Goal: Information Seeking & Learning: Learn about a topic

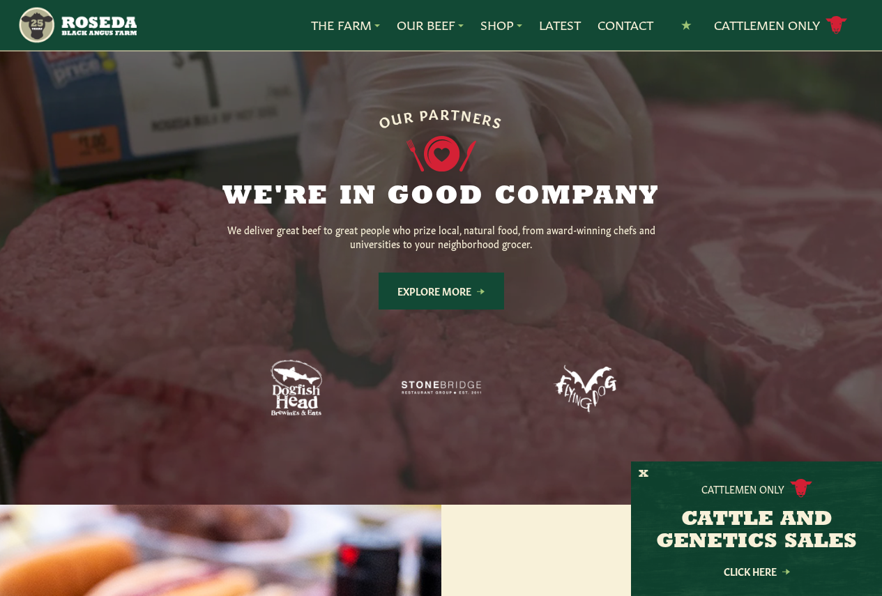
scroll to position [1045, 0]
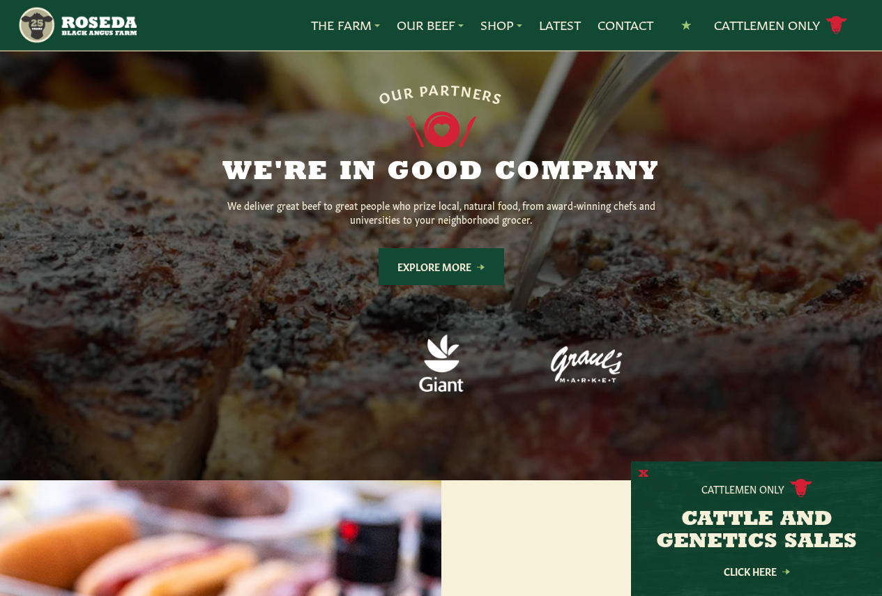
click at [642, 470] on button "X" at bounding box center [643, 474] width 10 height 15
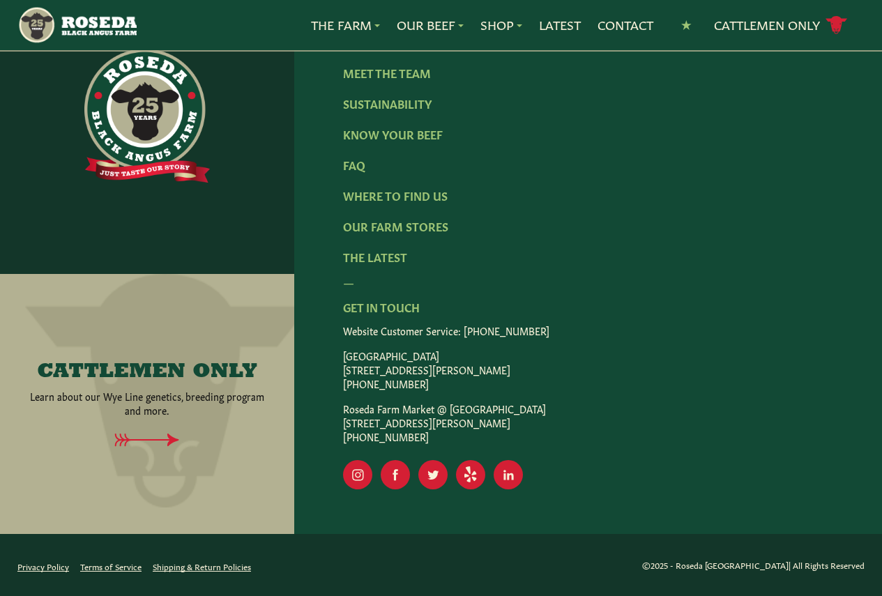
scroll to position [2296, 0]
click at [441, 233] on link "Our Farm Stores" at bounding box center [395, 225] width 105 height 15
click at [376, 141] on link "Know Your Beef" at bounding box center [393, 133] width 100 height 15
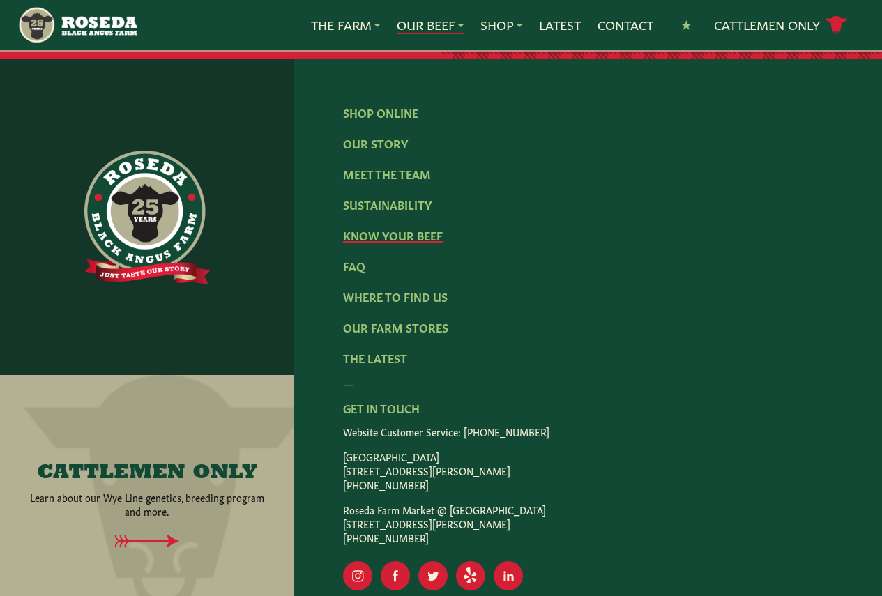
scroll to position [2815, 0]
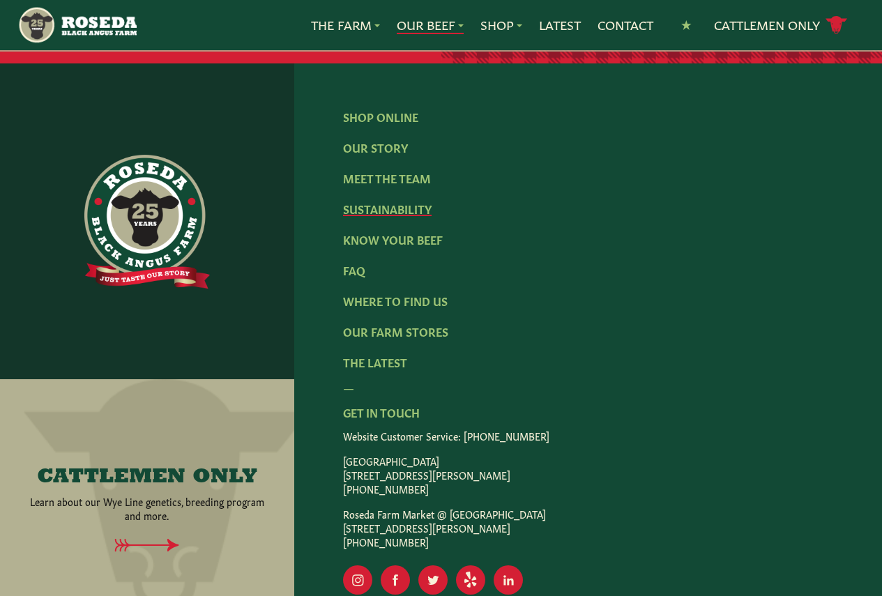
click at [381, 216] on link "Sustainability" at bounding box center [387, 208] width 89 height 15
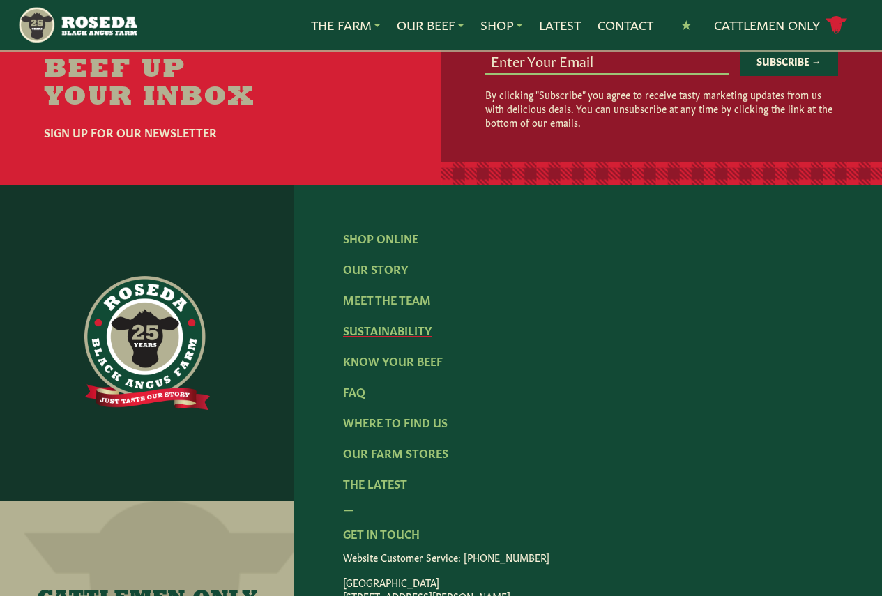
scroll to position [1882, 0]
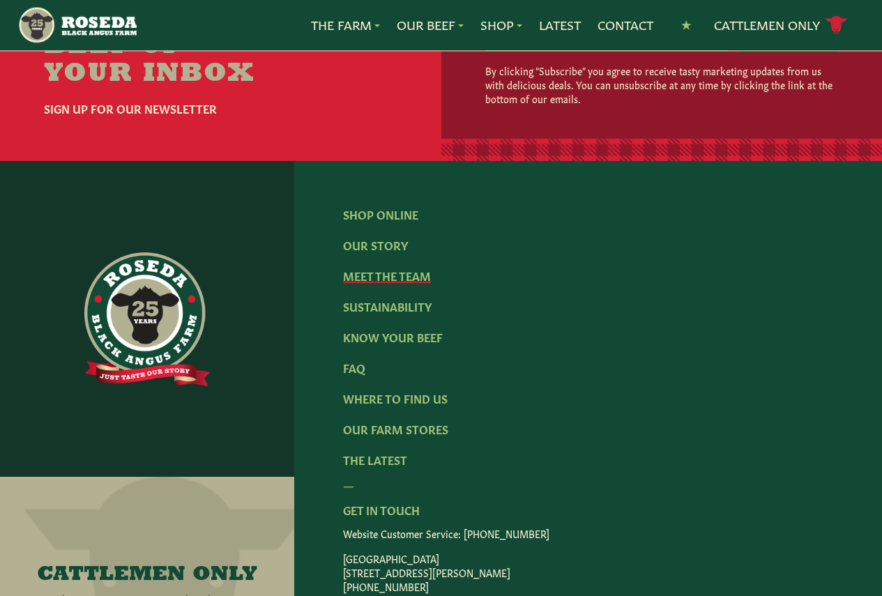
click at [392, 283] on link "Meet The Team" at bounding box center [387, 275] width 88 height 15
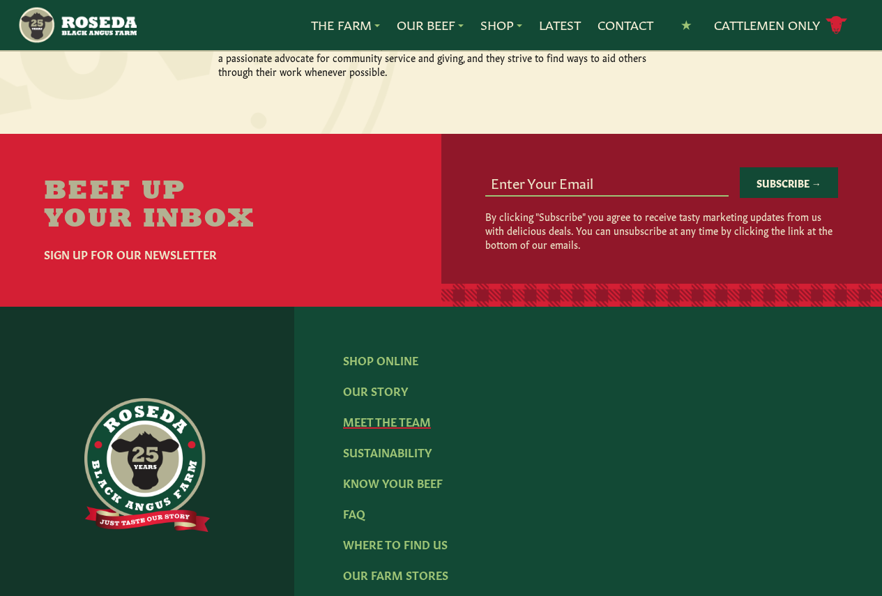
scroll to position [1742, 0]
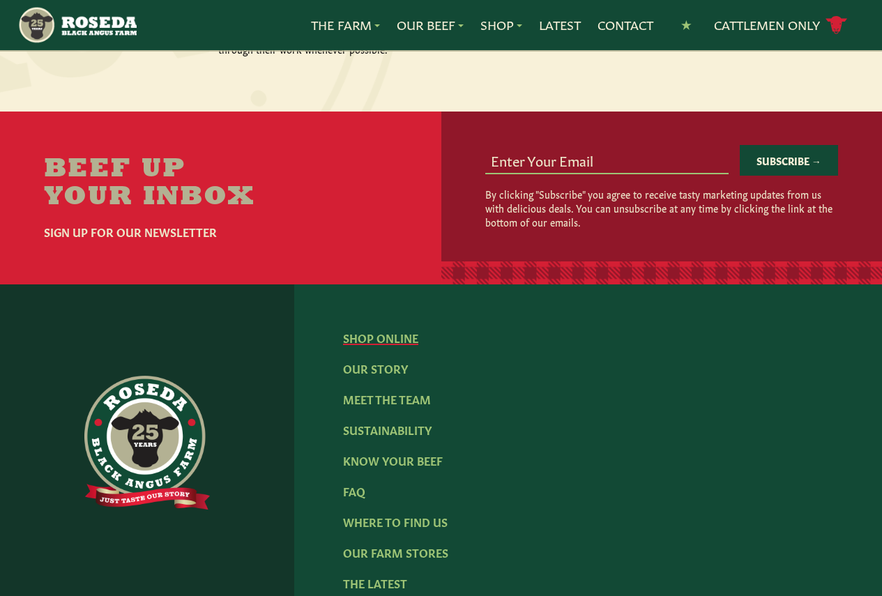
click at [379, 330] on link "Shop Online" at bounding box center [380, 337] width 75 height 15
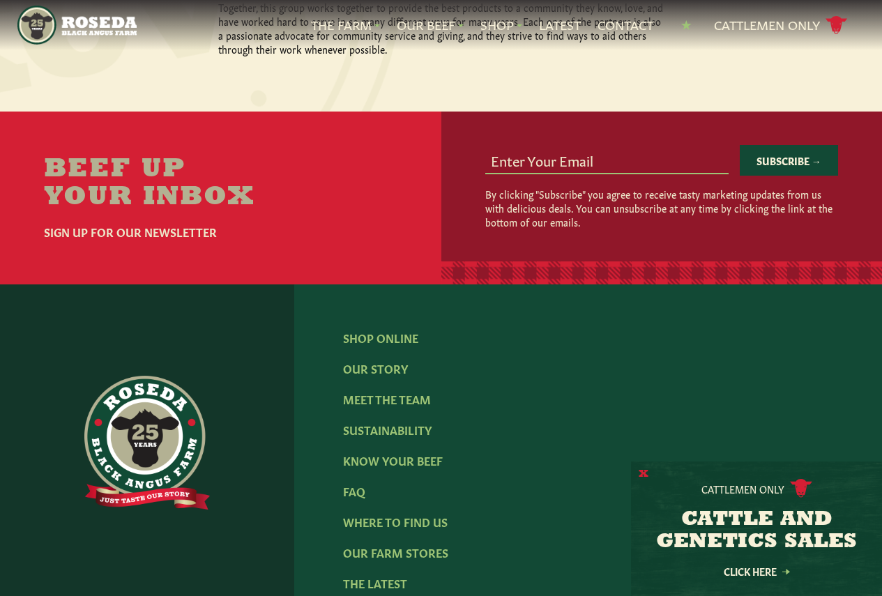
scroll to position [1751, 0]
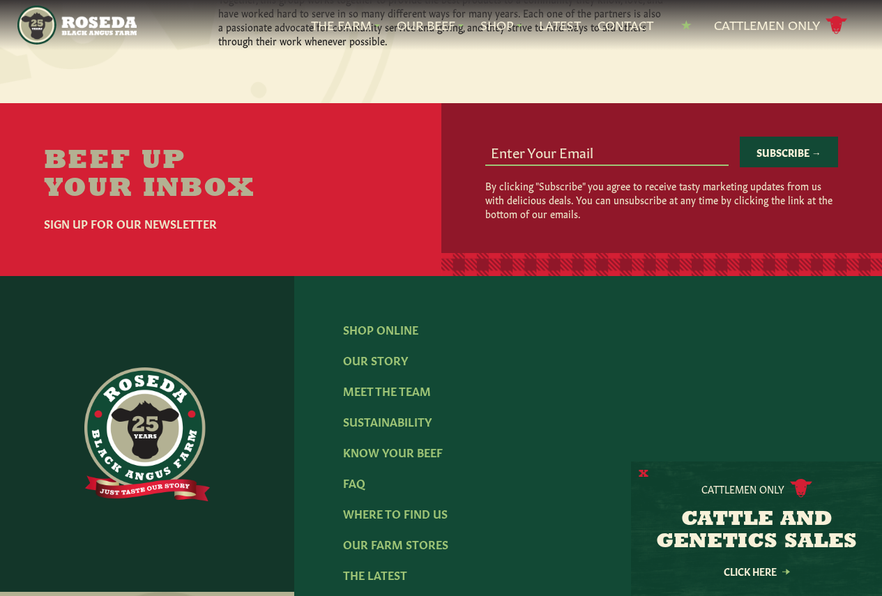
click at [640, 469] on button "X" at bounding box center [643, 474] width 10 height 15
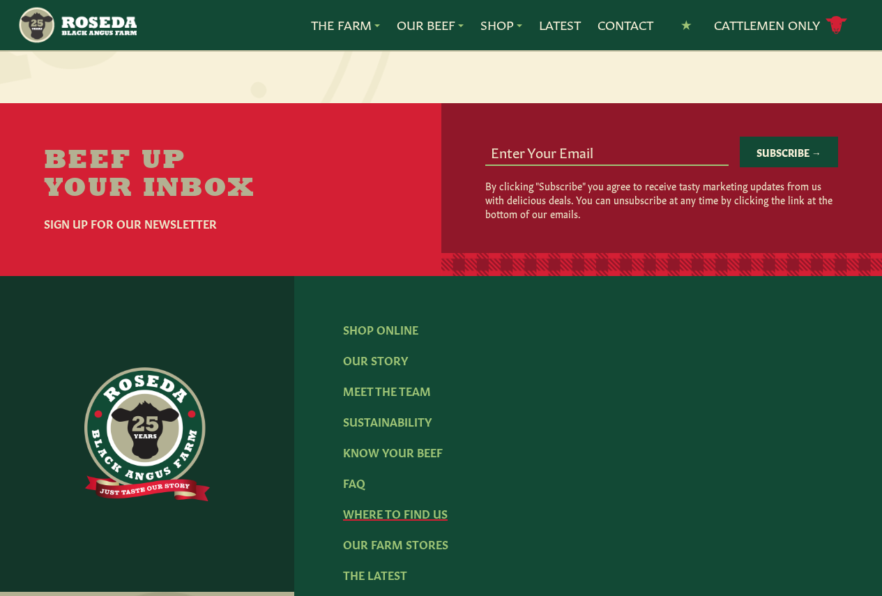
click at [408, 505] on link "Where To Find Us" at bounding box center [395, 512] width 105 height 15
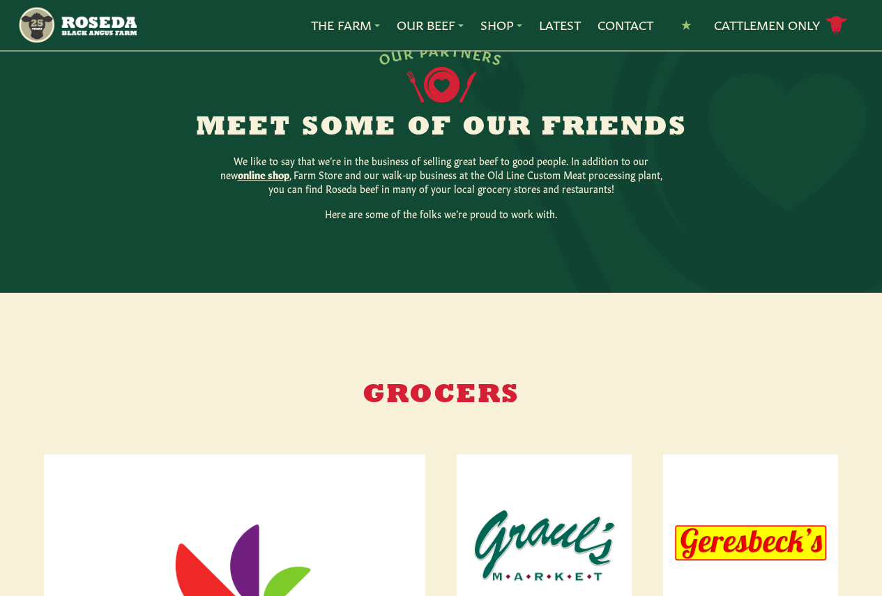
scroll to position [348, 0]
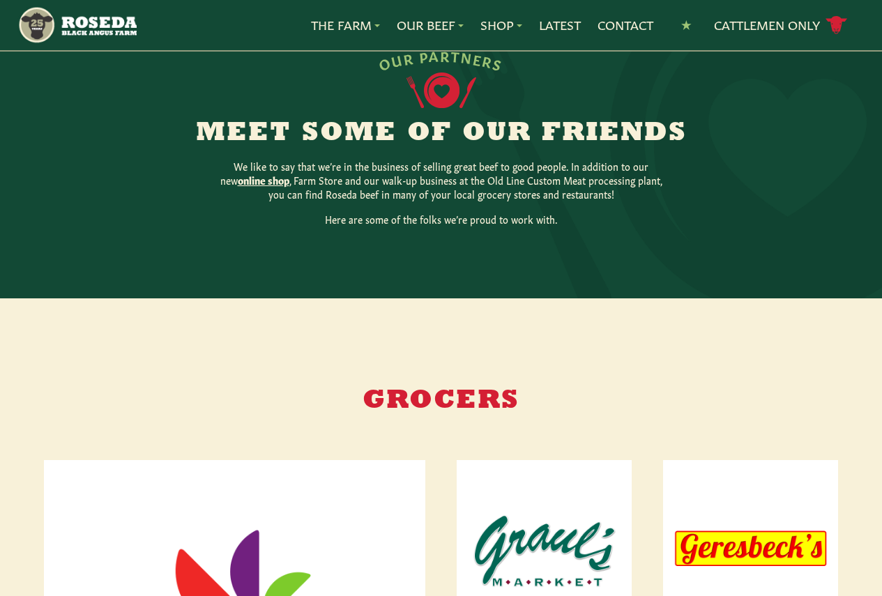
click at [86, 26] on img "Main Navigation" at bounding box center [76, 25] width 119 height 39
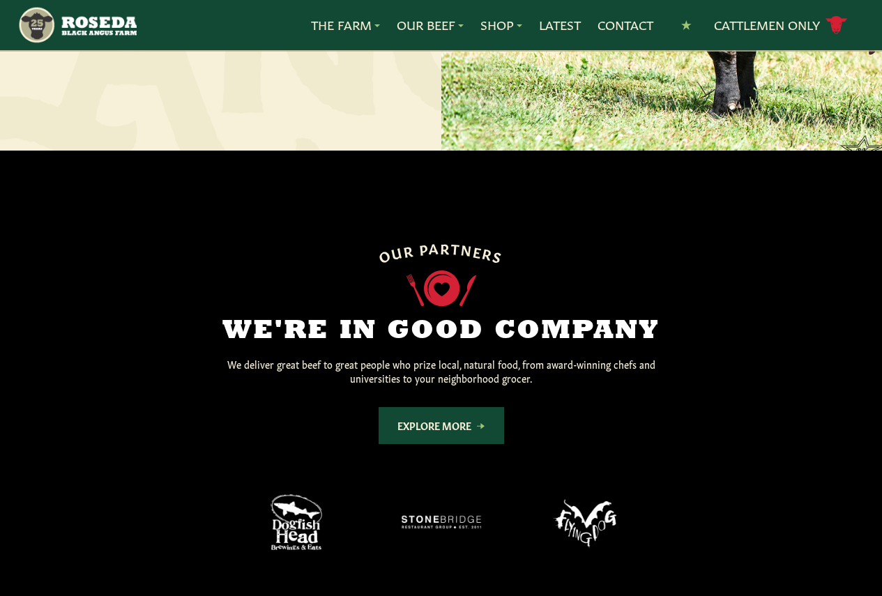
scroll to position [906, 0]
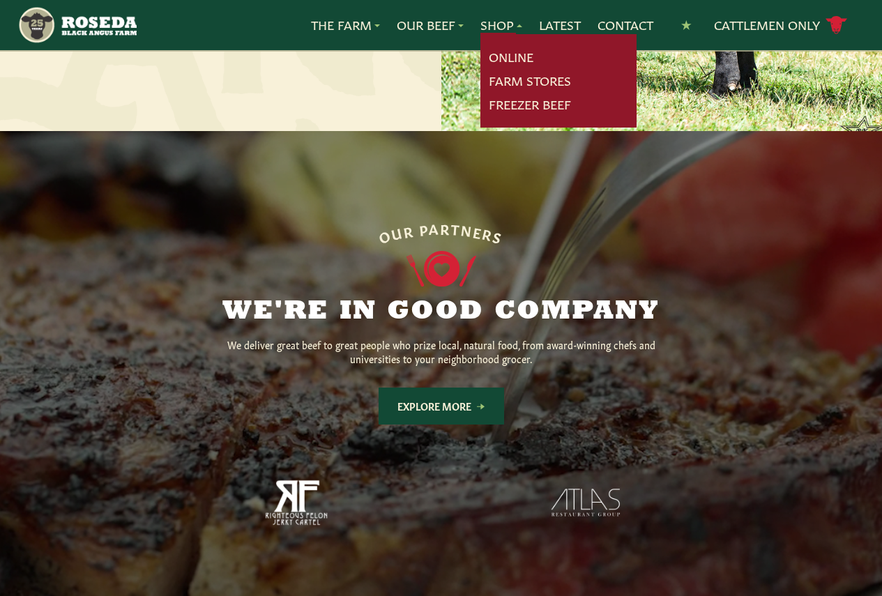
click at [498, 28] on link "Shop" at bounding box center [501, 25] width 42 height 18
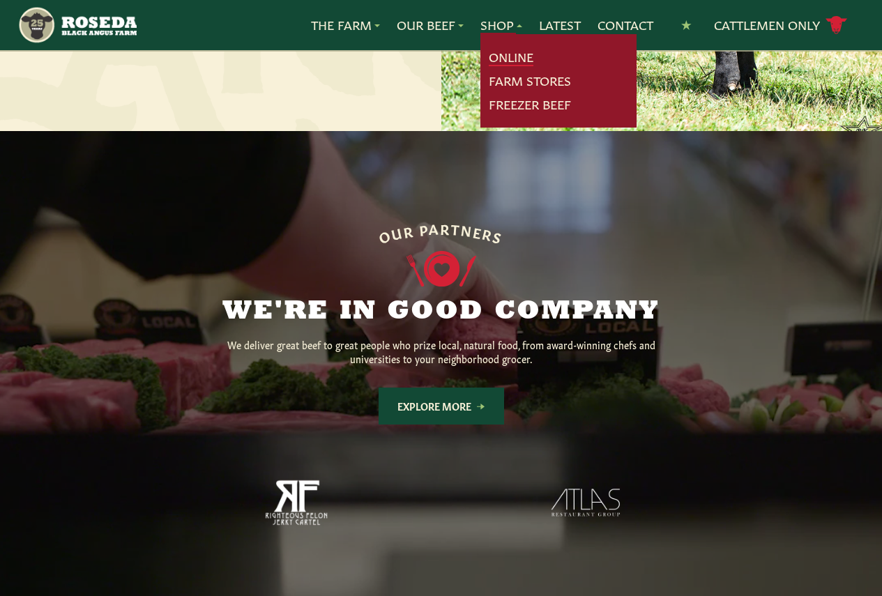
click at [489, 56] on link "Online" at bounding box center [511, 57] width 45 height 18
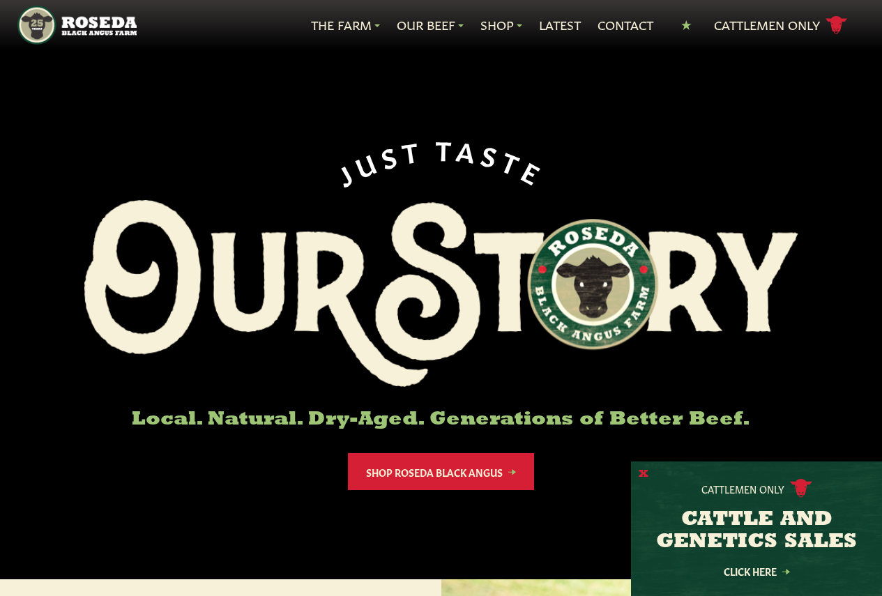
click at [640, 474] on button "X" at bounding box center [643, 474] width 10 height 15
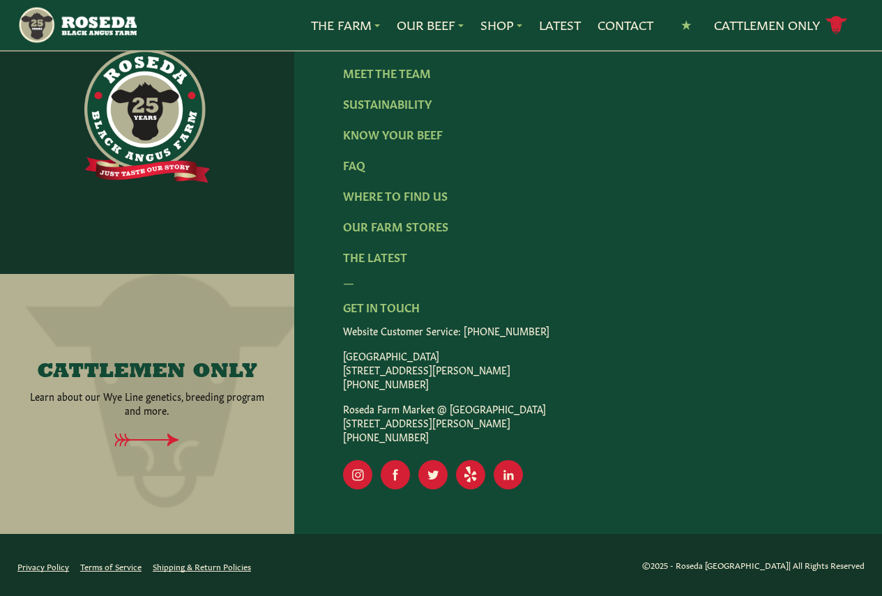
scroll to position [2230, 0]
click at [377, 141] on link "Know Your Beef" at bounding box center [393, 133] width 100 height 15
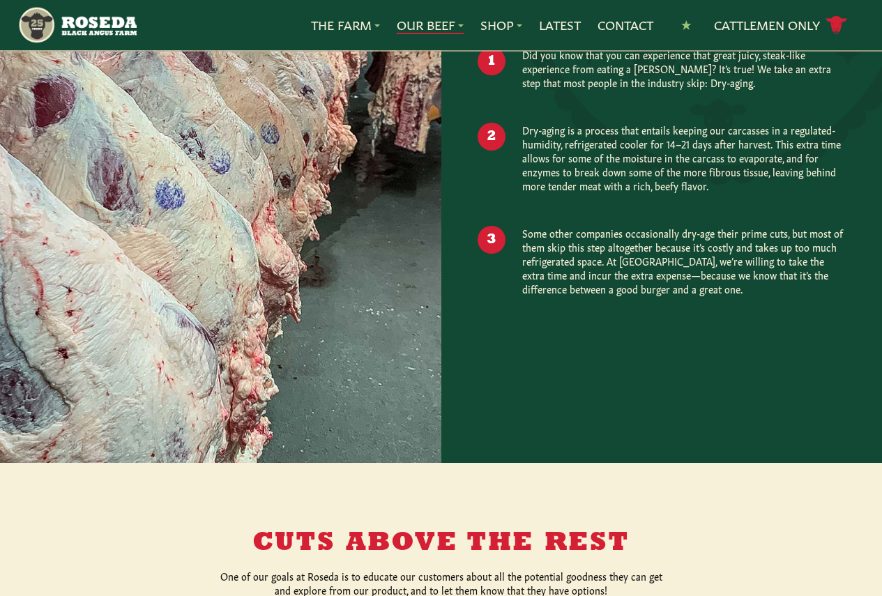
scroll to position [1185, 0]
